Goal: Task Accomplishment & Management: Manage account settings

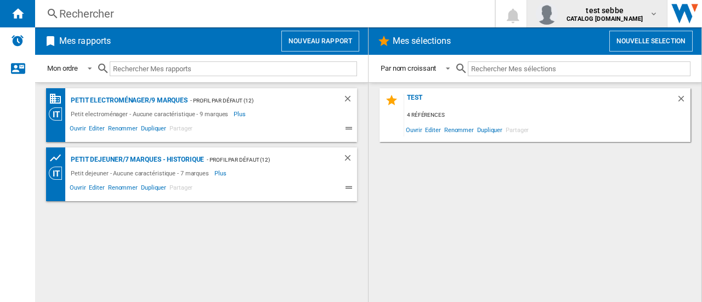
click at [645, 14] on div "test sebbe CATALOG [DOMAIN_NAME]" at bounding box center [605, 14] width 87 height 18
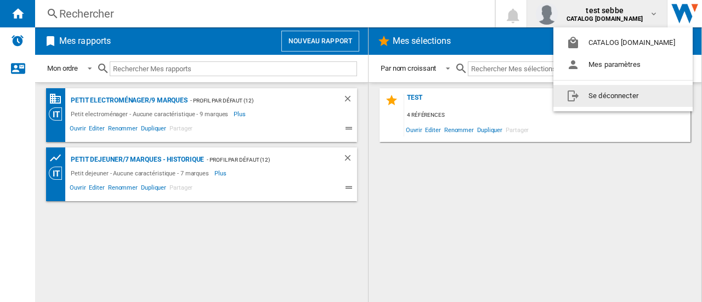
click at [600, 98] on button "Se déconnecter" at bounding box center [622, 96] width 139 height 22
